Goal: Task Accomplishment & Management: Manage account settings

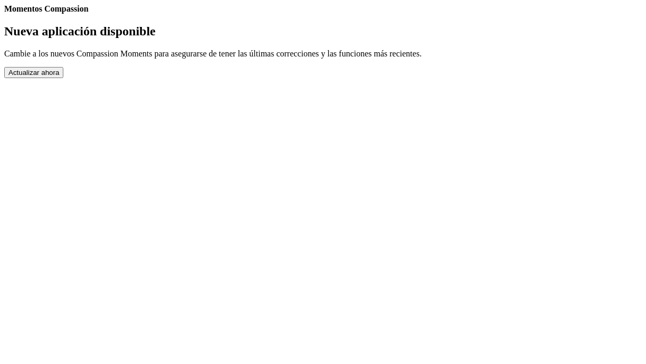
click at [63, 78] on button "Actualizar ahora" at bounding box center [33, 72] width 59 height 11
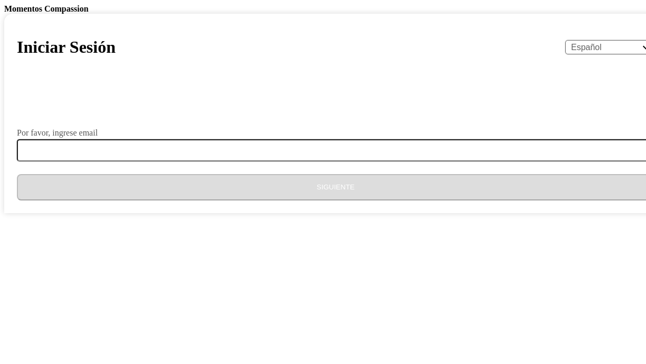
select select "es"
click at [98, 137] on label "Por favor, ingrese email" at bounding box center [57, 133] width 81 height 8
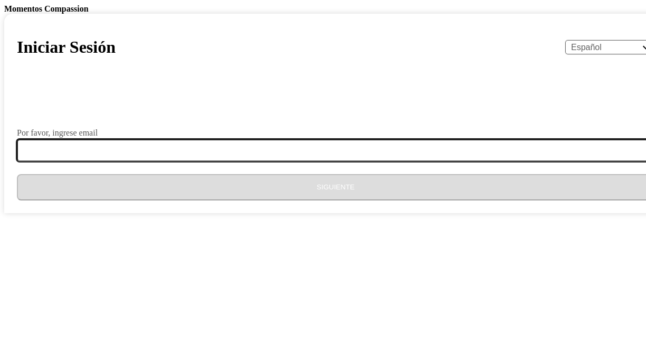
click at [246, 161] on input "Por favor, ingrese email" at bounding box center [342, 150] width 650 height 22
click at [251, 161] on input "t" at bounding box center [342, 150] width 650 height 22
click at [305, 161] on input "t" at bounding box center [342, 150] width 650 height 22
click at [209, 161] on input "t" at bounding box center [342, 150] width 650 height 22
click at [291, 161] on input "t" at bounding box center [342, 150] width 650 height 22
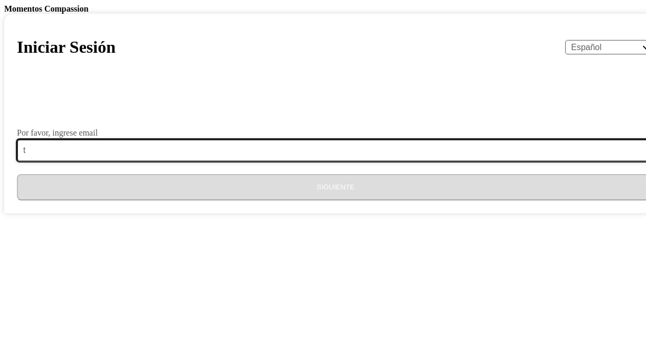
drag, startPoint x: 240, startPoint y: 292, endPoint x: 233, endPoint y: 294, distance: 8.2
click at [234, 161] on input "t" at bounding box center [342, 150] width 650 height 22
click at [210, 161] on input "t" at bounding box center [342, 150] width 650 height 22
click at [295, 161] on input "t" at bounding box center [342, 150] width 650 height 22
click at [302, 161] on input "tu" at bounding box center [342, 150] width 650 height 22
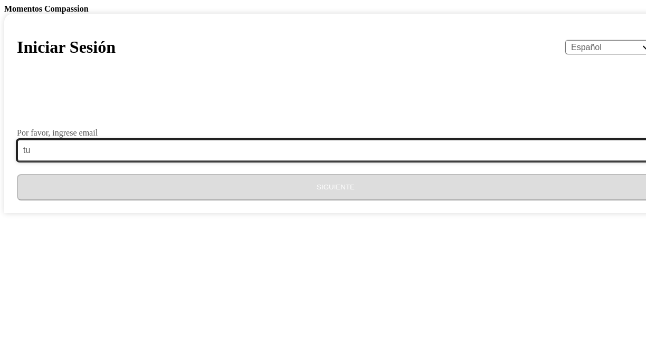
type input "[EMAIL_ADDRESS][DOMAIN_NAME]"
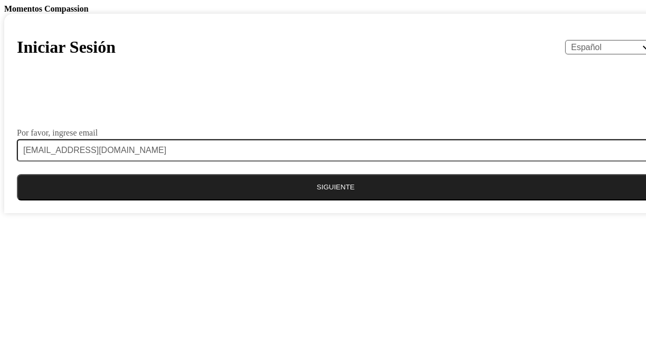
click at [293, 200] on button "Siguiente" at bounding box center [335, 187] width 637 height 26
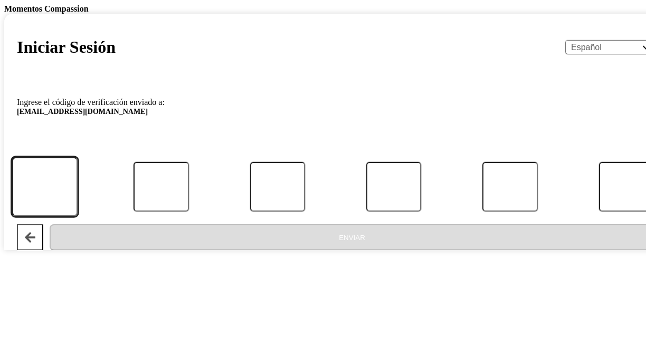
click at [78, 216] on input "Código" at bounding box center [45, 187] width 66 height 60
type input "3"
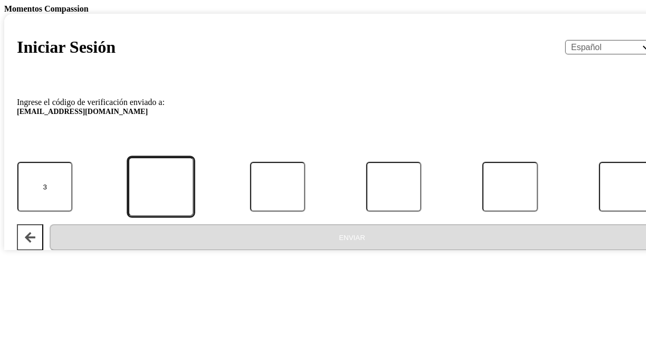
type input "9"
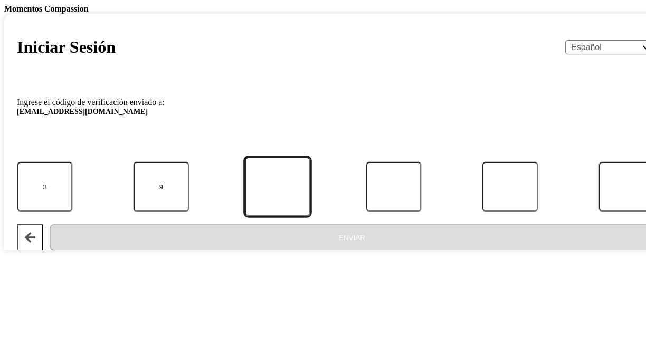
type input "2"
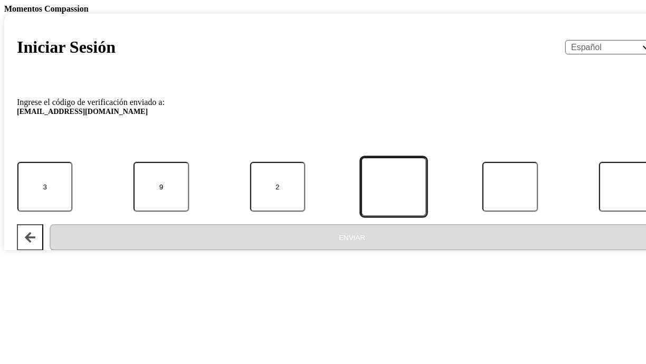
type input "0"
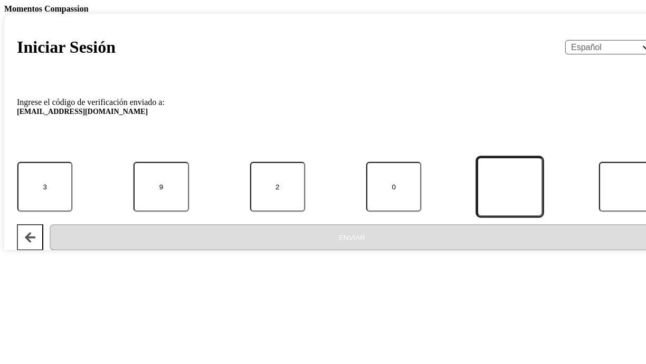
type input "0"
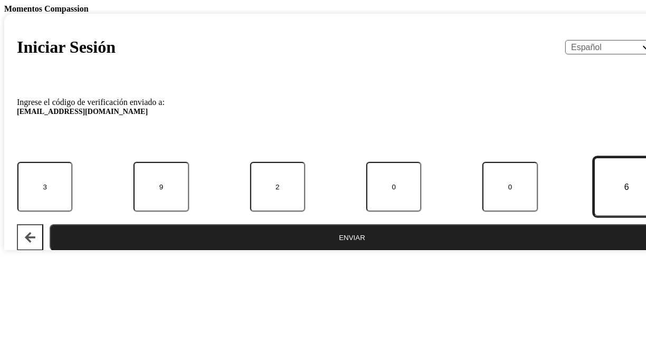
type input "6"
click at [283, 251] on button "Enviar" at bounding box center [352, 237] width 604 height 26
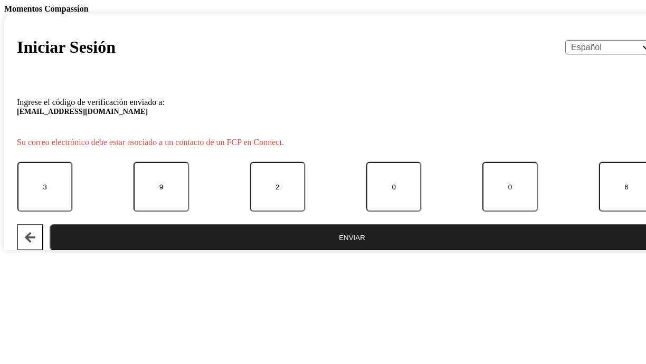
click at [357, 251] on button "Enviar" at bounding box center [352, 237] width 604 height 26
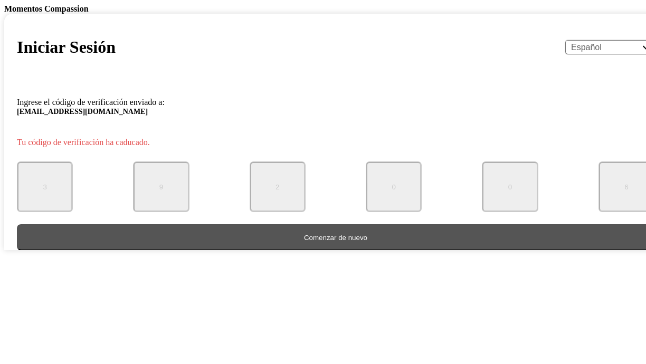
click at [332, 251] on button "Comenzar de nuevo" at bounding box center [335, 237] width 637 height 26
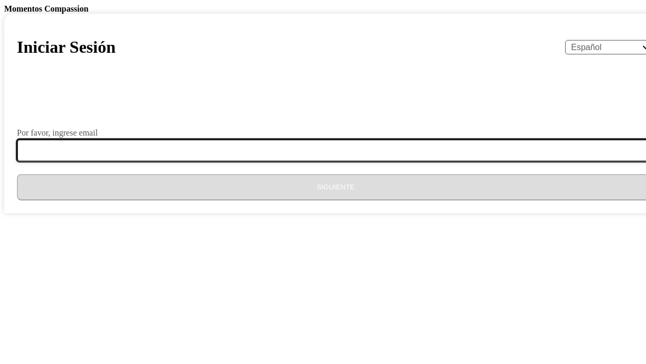
click at [262, 161] on input "Por favor, ingrese email" at bounding box center [342, 150] width 650 height 22
type input "cristal19cc@hotmail.com"
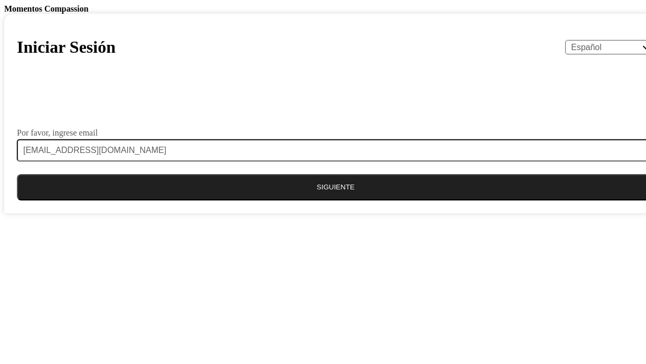
click at [309, 200] on button "Siguiente" at bounding box center [335, 187] width 637 height 26
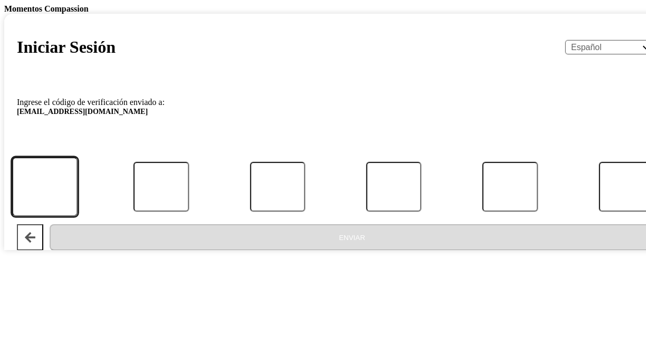
click at [78, 216] on input "Código" at bounding box center [45, 187] width 66 height 60
type input "6"
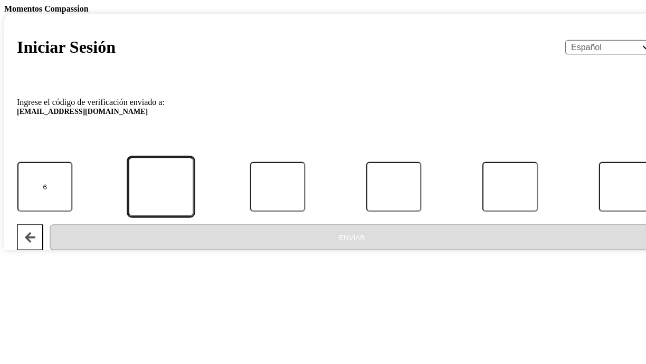
type input "0"
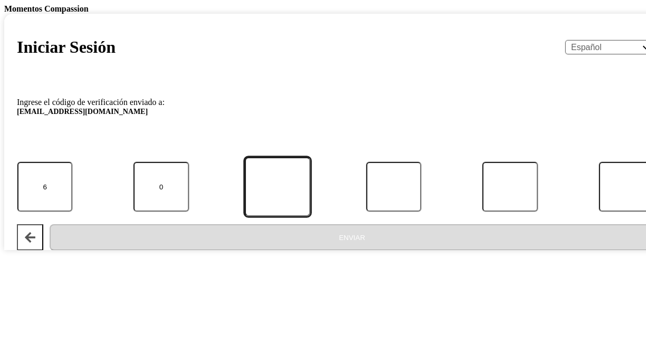
type input "7"
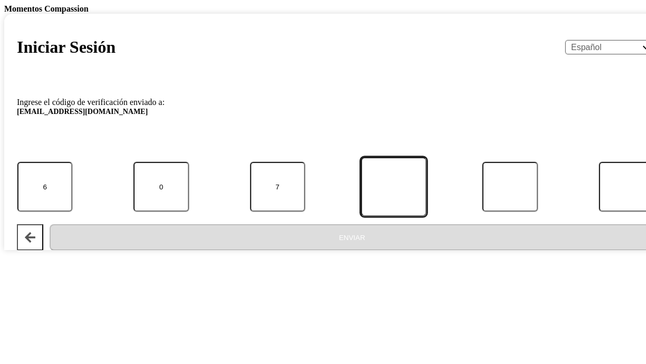
type input "1"
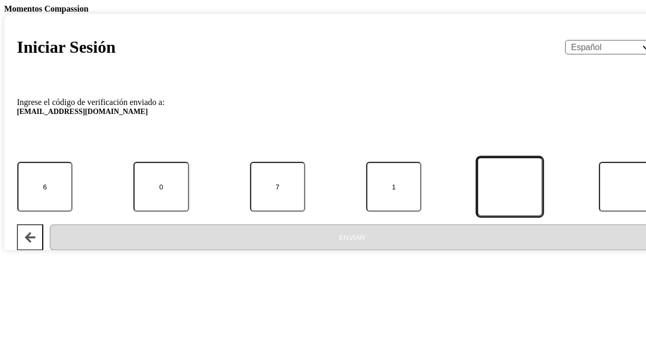
type input "9"
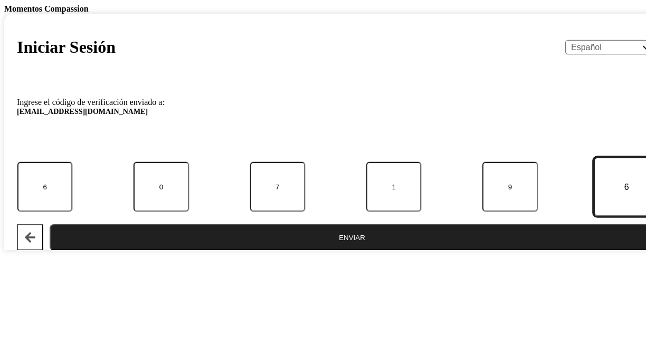
type input "6"
click at [321, 251] on button "Enviar" at bounding box center [352, 237] width 604 height 26
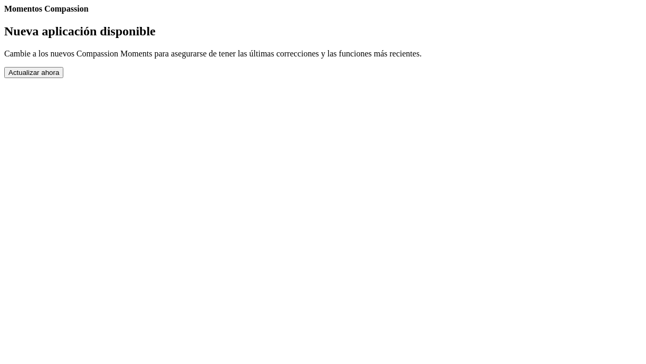
click at [63, 78] on button "Actualizar ahora" at bounding box center [33, 72] width 59 height 11
click at [250, 39] on h2 "Nueva aplicación disponible" at bounding box center [322, 31] width 637 height 14
click at [251, 39] on h2 "Nueva aplicación disponible" at bounding box center [322, 31] width 637 height 14
click at [4, 14] on link "Completed Moments" at bounding box center [4, 14] width 0 height 0
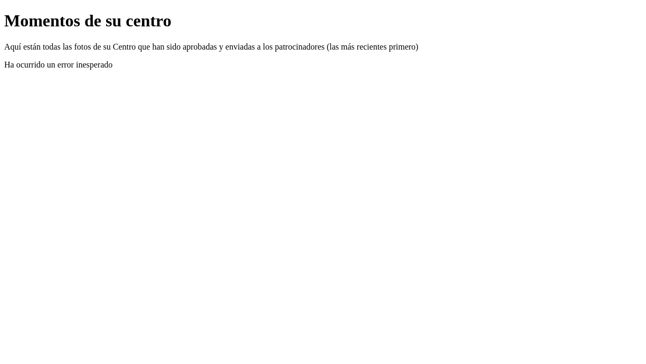
click at [4, 11] on link "Atrás" at bounding box center [4, 11] width 0 height 0
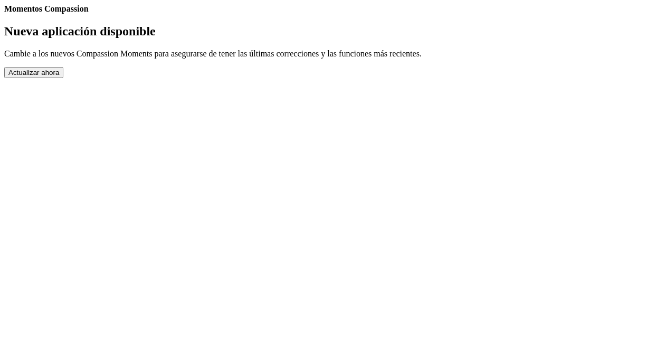
click at [4, 14] on link "Ajustes" at bounding box center [4, 14] width 0 height 0
select select "es"
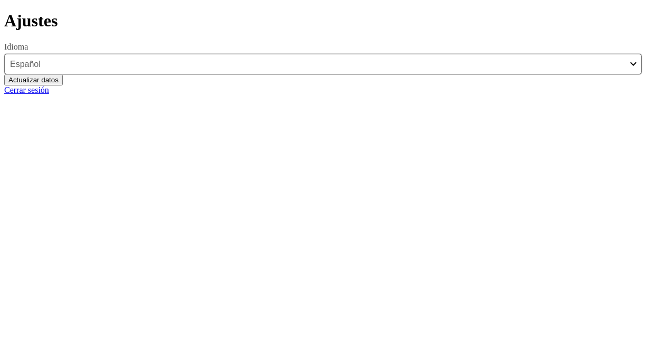
click at [63, 85] on button "Actualizar datos" at bounding box center [33, 79] width 59 height 11
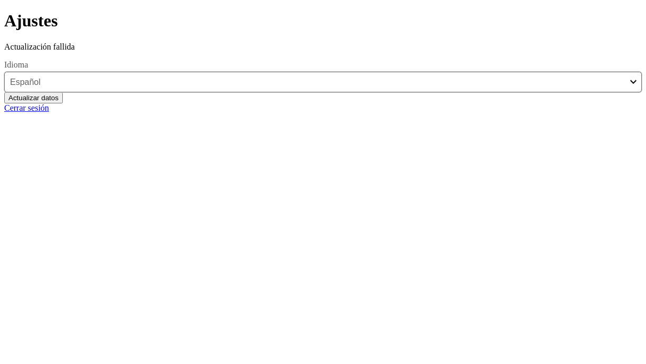
click at [63, 103] on button "Actualizar datos" at bounding box center [33, 97] width 59 height 11
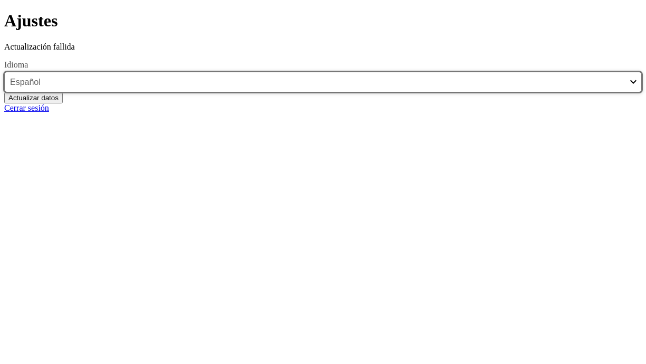
click at [436, 92] on select "English Español Français አማርኛ ဗမာ bahasa Indonesia Oromiffa Português සිංහල Kis…" at bounding box center [322, 82] width 637 height 21
click at [202, 92] on select "English Español Français አማርኛ ဗမာ bahasa Indonesia Oromiffa Português සිංහල Kis…" at bounding box center [322, 82] width 637 height 21
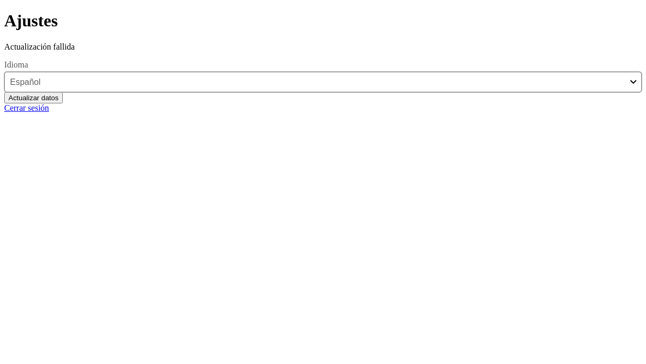
click at [4, 11] on link "Atrás" at bounding box center [4, 11] width 0 height 0
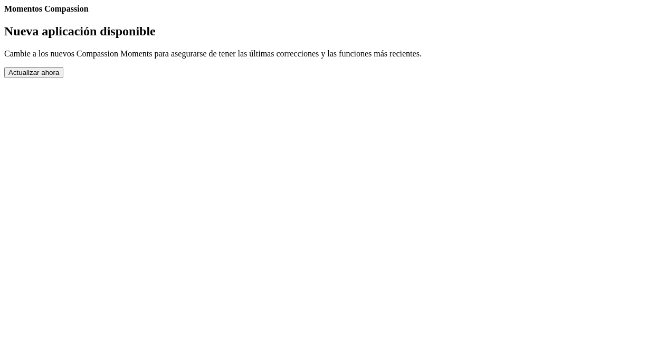
click at [4, 14] on link "Contacto" at bounding box center [4, 14] width 0 height 0
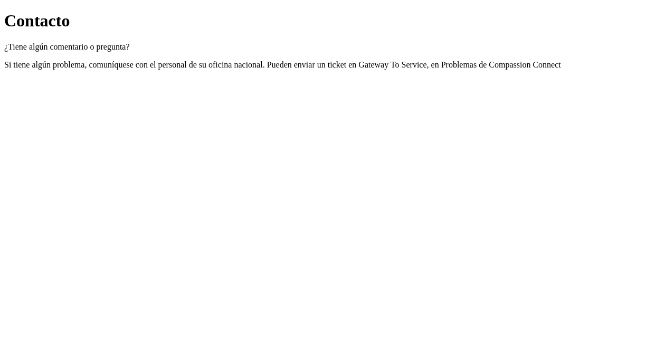
click at [4, 11] on link "Atrás" at bounding box center [4, 11] width 0 height 0
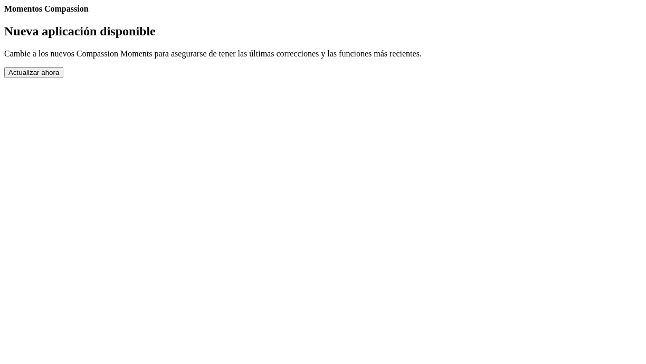
click at [63, 78] on button "Actualizar ahora" at bounding box center [33, 72] width 59 height 11
click at [4, 14] on link "Ajustes" at bounding box center [4, 14] width 0 height 0
select select "es"
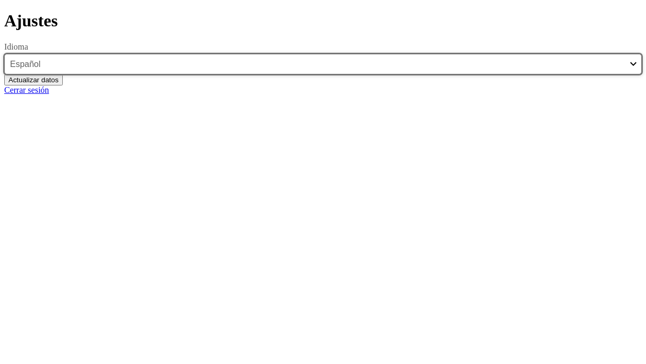
click at [247, 74] on select "English Español Français አማርኛ ဗမာ bahasa Indonesia Oromiffa Português සිංහල Kis…" at bounding box center [322, 64] width 637 height 21
click at [437, 74] on select "English Español Français አማርኛ ဗမာ bahasa Indonesia Oromiffa Português සිංහල Kis…" at bounding box center [322, 64] width 637 height 21
click at [436, 74] on select "English Español Français አማርኛ ဗမာ bahasa Indonesia Oromiffa Português සිංහල Kis…" at bounding box center [322, 64] width 637 height 21
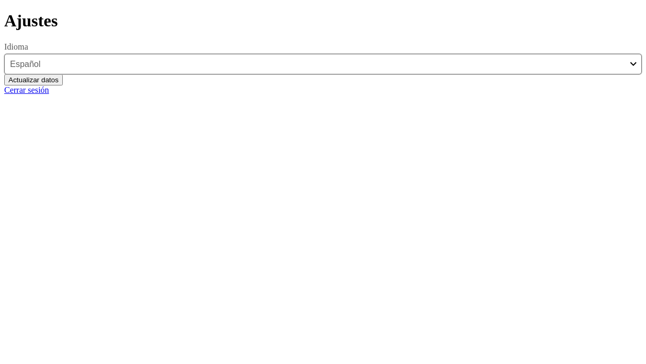
click at [49, 94] on link "Cerrar sesión" at bounding box center [26, 89] width 45 height 9
select select "es"
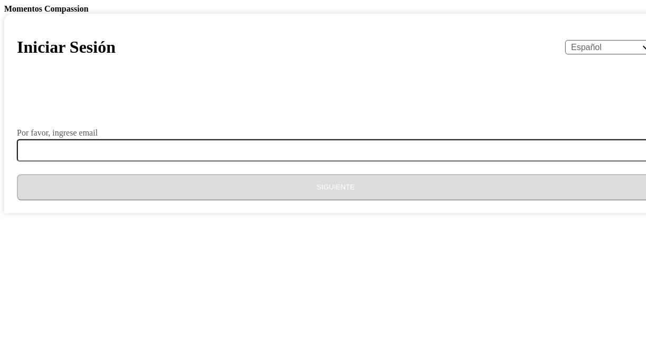
click at [98, 137] on label "Por favor, ingrese email" at bounding box center [57, 133] width 81 height 8
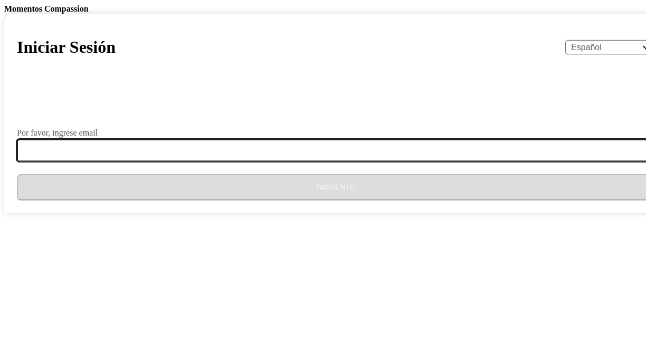
click at [278, 161] on input "Por favor, ingrese email" at bounding box center [342, 150] width 650 height 22
type input "[EMAIL_ADDRESS][DOMAIN_NAME]"
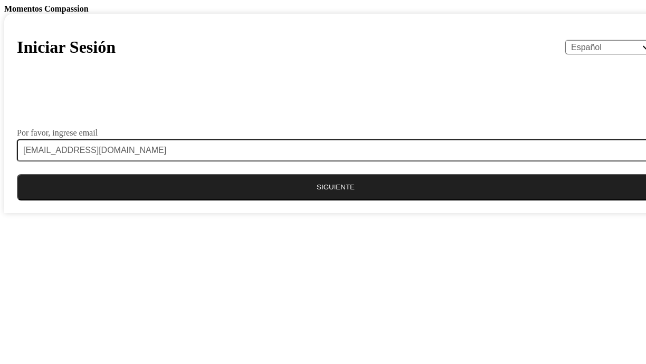
click at [312, 200] on button "Siguiente" at bounding box center [335, 187] width 637 height 26
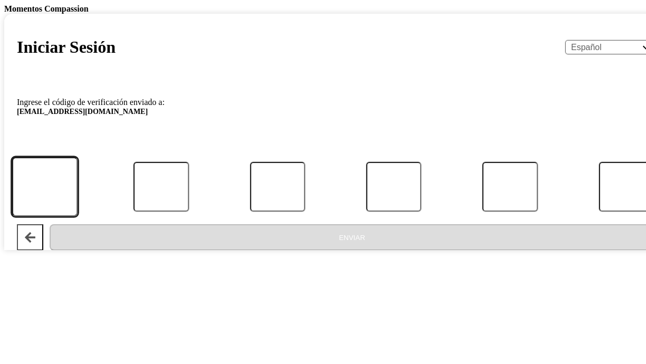
click at [78, 216] on input "Código" at bounding box center [45, 187] width 66 height 60
type input "1"
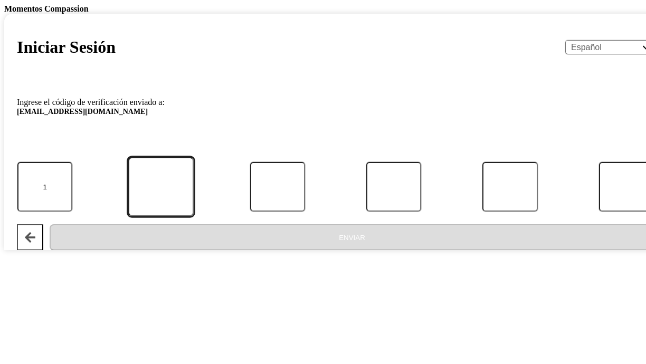
type input "8"
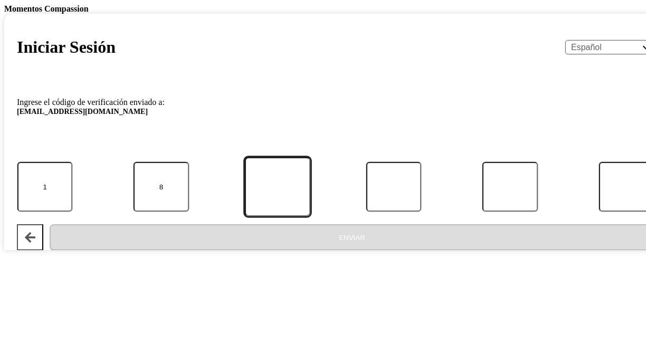
type input "2"
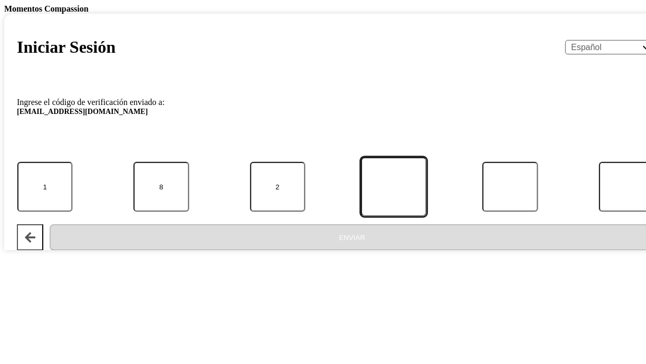
type input "7"
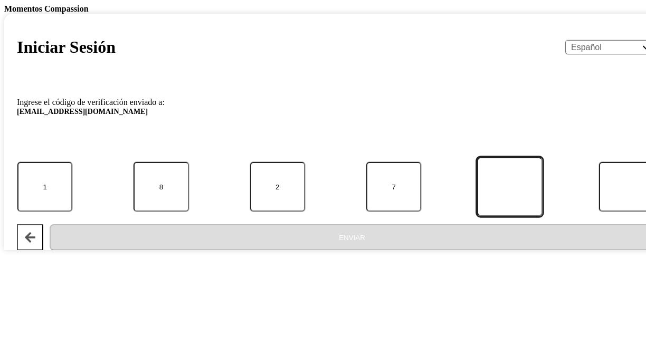
type input "3"
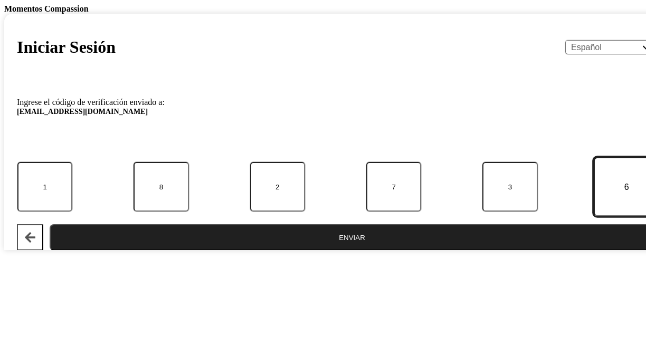
type input "6"
click at [330, 251] on button "Enviar" at bounding box center [352, 237] width 604 height 26
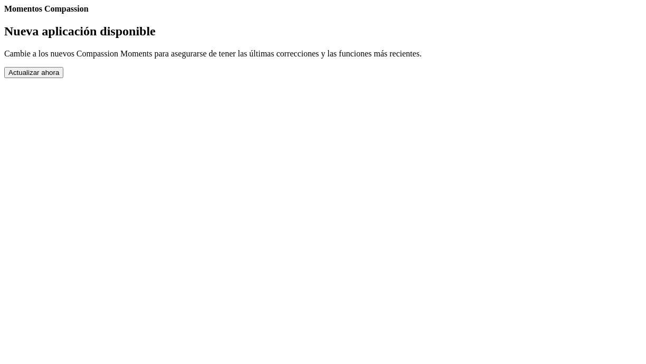
click at [63, 78] on button "Actualizar ahora" at bounding box center [33, 72] width 59 height 11
